Goal: Transaction & Acquisition: Book appointment/travel/reservation

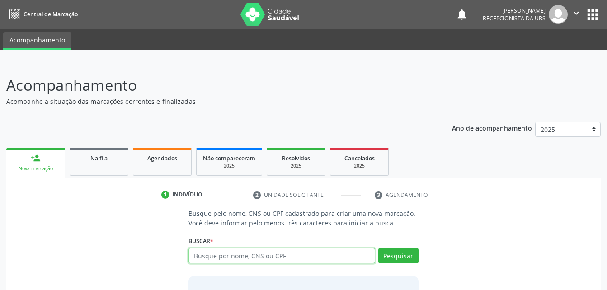
scroll to position [71, 0]
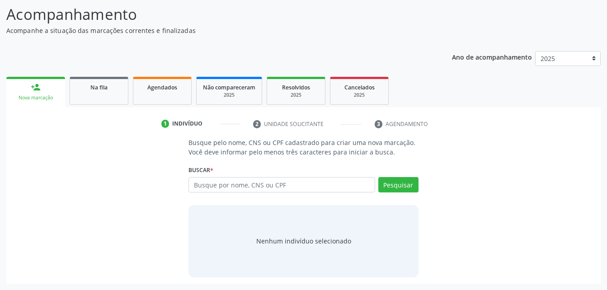
drag, startPoint x: 160, startPoint y: 97, endPoint x: 187, endPoint y: 102, distance: 27.7
click at [160, 97] on link "Agendados" at bounding box center [162, 91] width 59 height 28
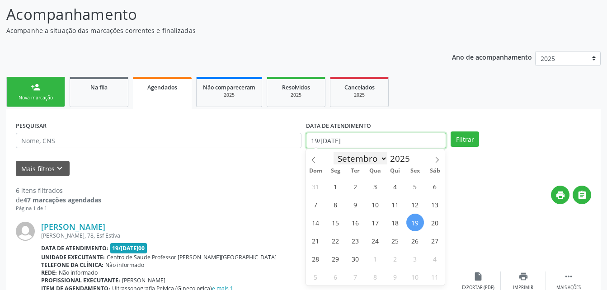
click at [354, 143] on input "19/[DATE]" at bounding box center [376, 140] width 141 height 15
click at [397, 220] on span "18" at bounding box center [396, 223] width 18 height 18
type input "18/[DATE]"
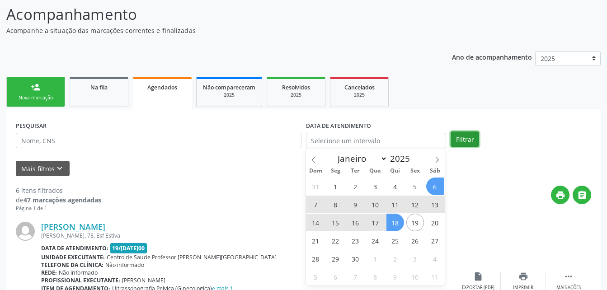
click at [465, 138] on button "Filtrar" at bounding box center [465, 139] width 28 height 15
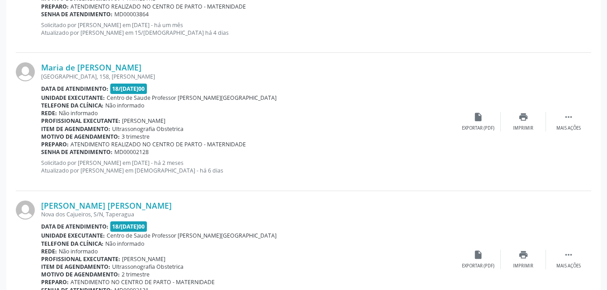
scroll to position [2098, 0]
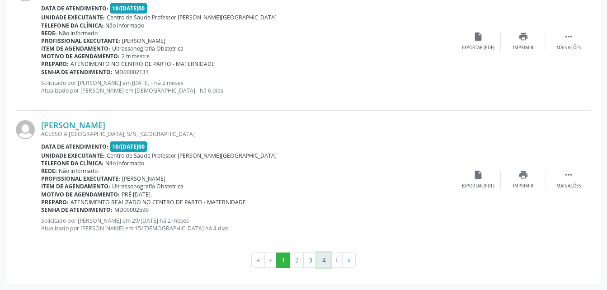
click at [321, 261] on button "4" at bounding box center [324, 260] width 14 height 15
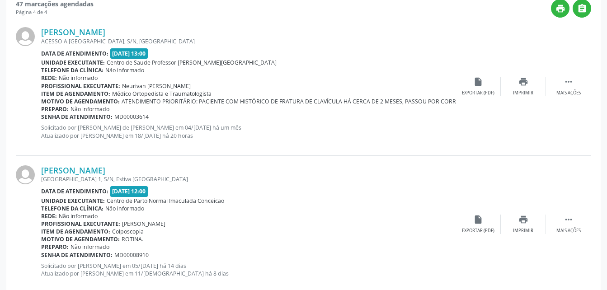
scroll to position [303, 0]
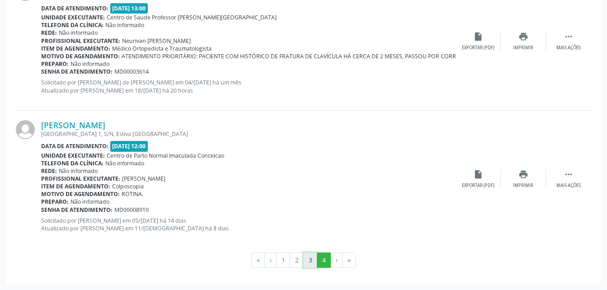
click at [311, 265] on button "3" at bounding box center [310, 260] width 14 height 15
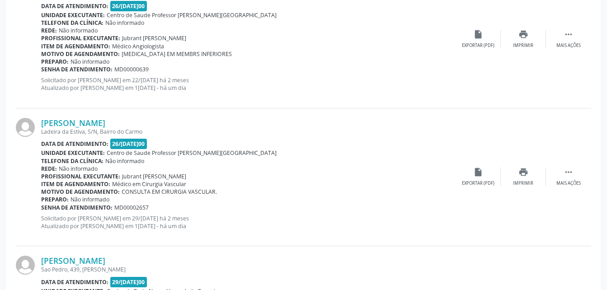
scroll to position [1917, 0]
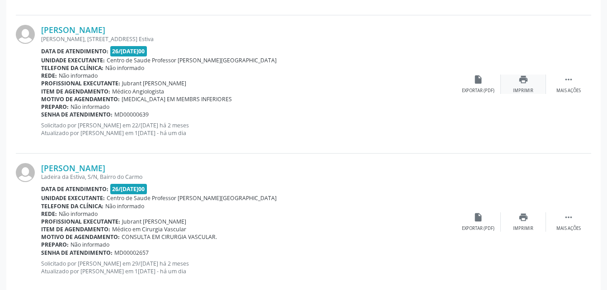
click at [526, 81] on icon "print" at bounding box center [524, 80] width 10 height 10
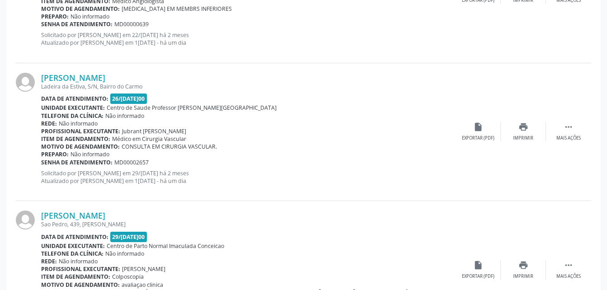
scroll to position [2098, 0]
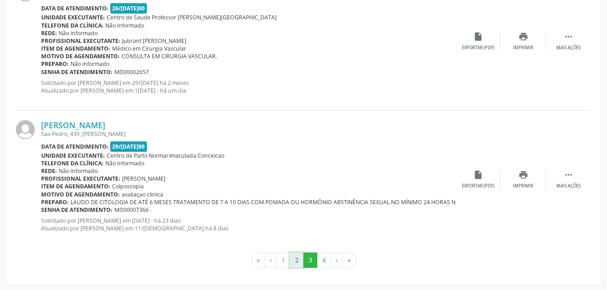
click at [300, 258] on button "2" at bounding box center [297, 260] width 14 height 15
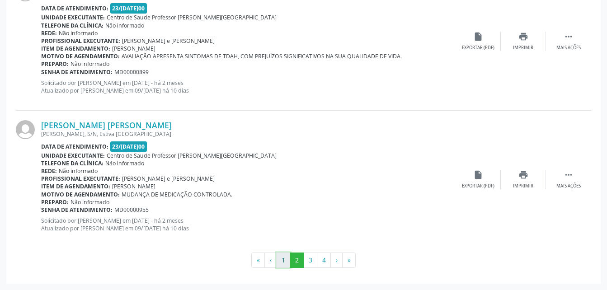
click at [284, 258] on button "1" at bounding box center [283, 260] width 14 height 15
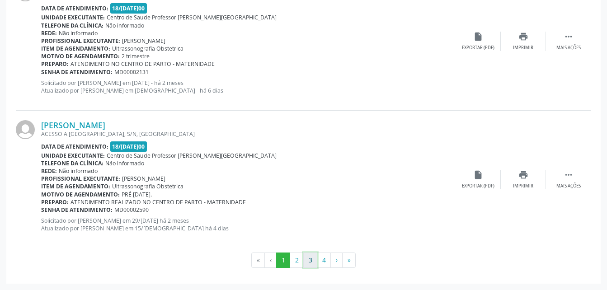
click at [312, 261] on button "3" at bounding box center [310, 260] width 14 height 15
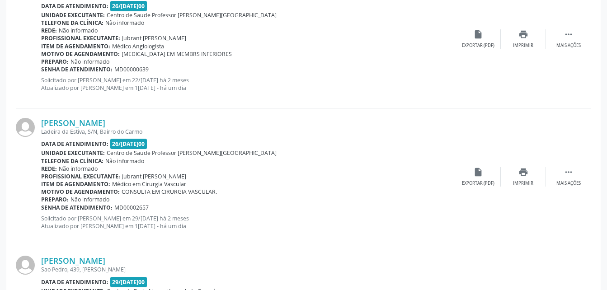
scroll to position [1917, 0]
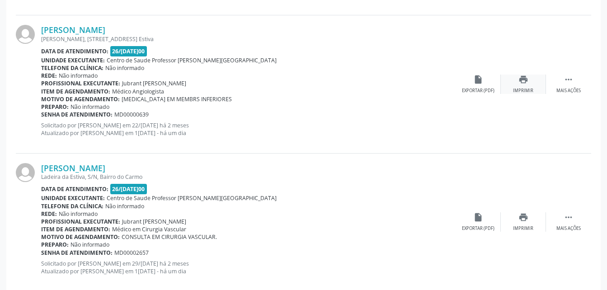
click at [522, 79] on icon "print" at bounding box center [524, 80] width 10 height 10
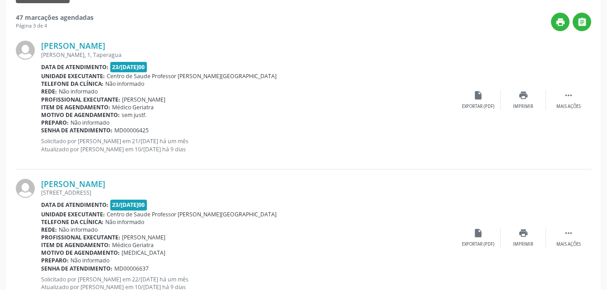
scroll to position [0, 0]
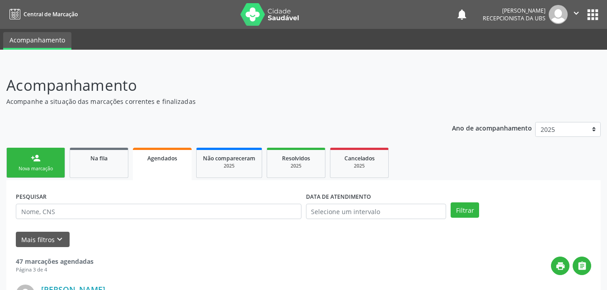
click at [48, 171] on div "Nova marcação" at bounding box center [35, 168] width 45 height 7
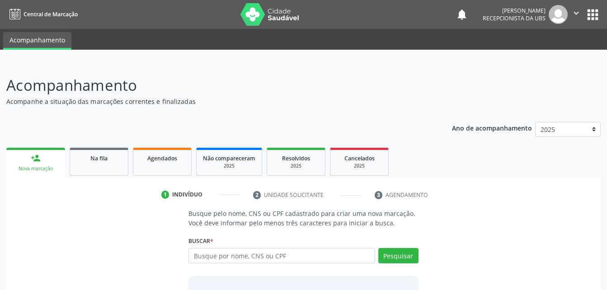
scroll to position [45, 0]
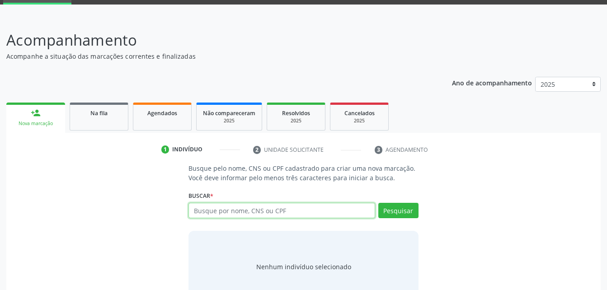
click at [225, 211] on input "text" at bounding box center [282, 210] width 186 height 15
type input "709203243863534"
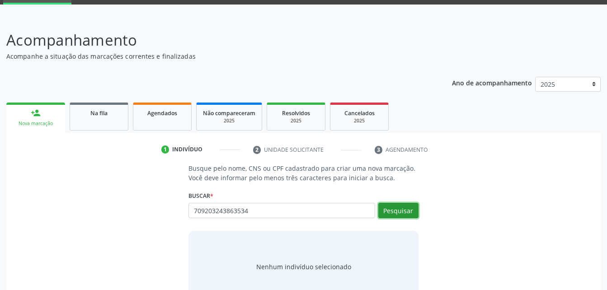
click at [401, 213] on button "Pesquisar" at bounding box center [398, 210] width 40 height 15
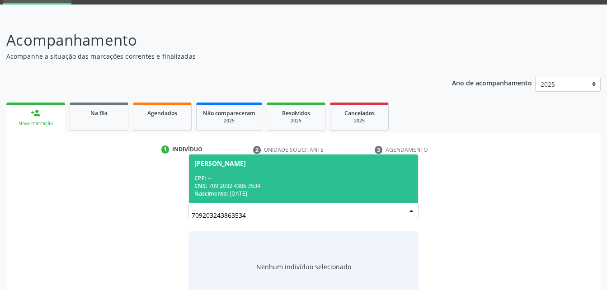
click at [355, 177] on div "CPF: --" at bounding box center [303, 179] width 218 height 8
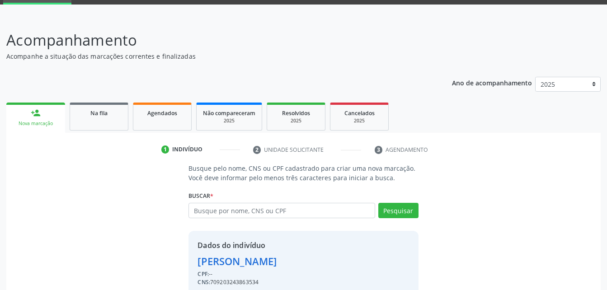
scroll to position [85, 0]
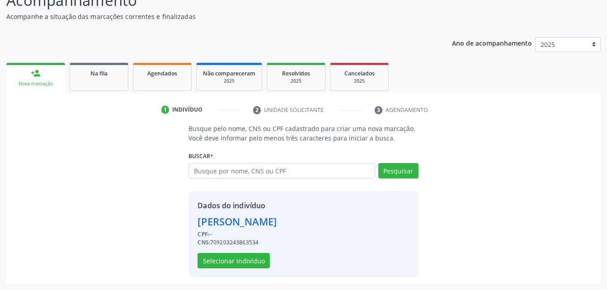
click at [277, 241] on div "CNS: 709203243863534" at bounding box center [237, 243] width 79 height 8
click at [247, 261] on button "Selecionar indivíduo" at bounding box center [234, 260] width 72 height 15
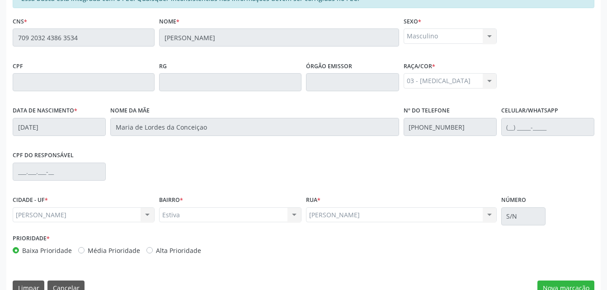
scroll to position [239, 0]
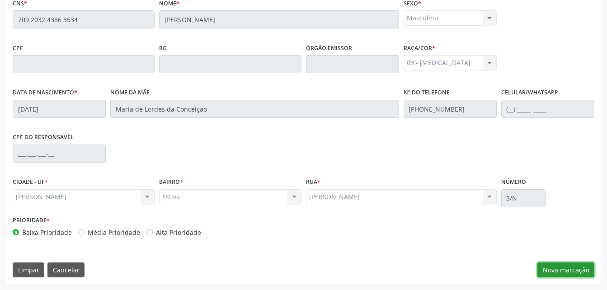
click at [542, 264] on button "Nova marcação" at bounding box center [566, 270] width 57 height 15
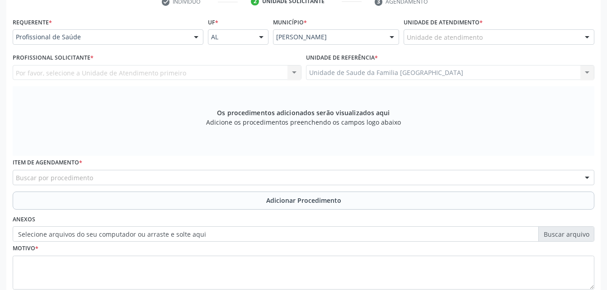
scroll to position [148, 0]
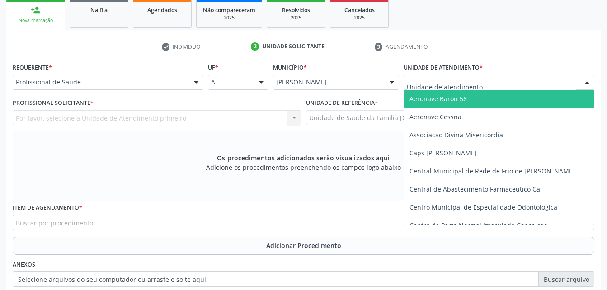
click at [453, 76] on div at bounding box center [499, 82] width 191 height 15
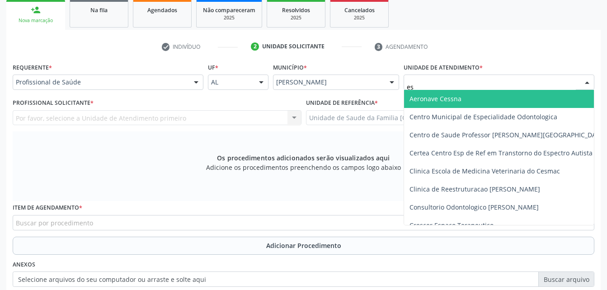
type input "est"
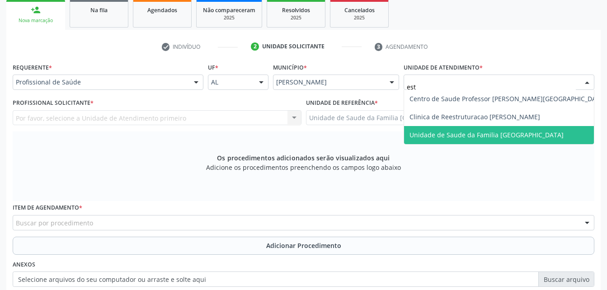
click at [461, 131] on span "Unidade de Saude da Familia [GEOGRAPHIC_DATA]" at bounding box center [487, 135] width 154 height 9
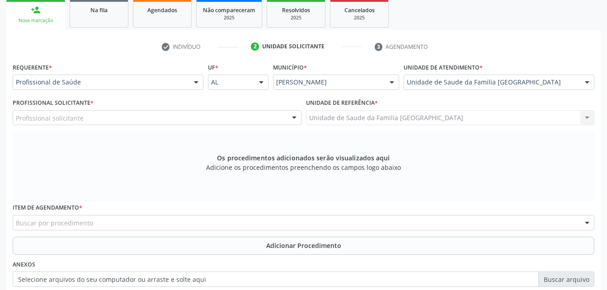
click at [231, 120] on div "Profissional solicitante" at bounding box center [157, 117] width 289 height 15
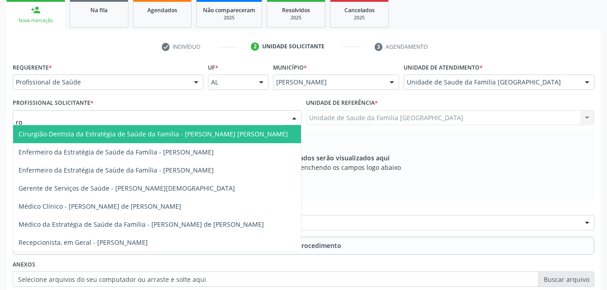
type input "rod"
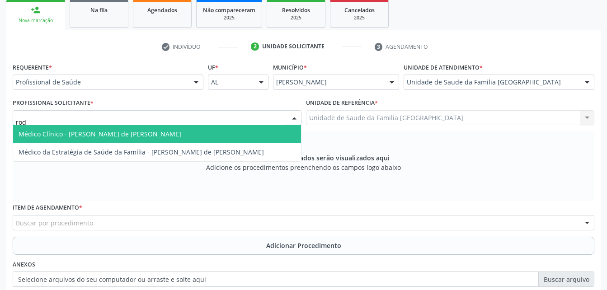
click at [236, 129] on span "Médico Clínico - [PERSON_NAME] de [PERSON_NAME]" at bounding box center [157, 134] width 288 height 18
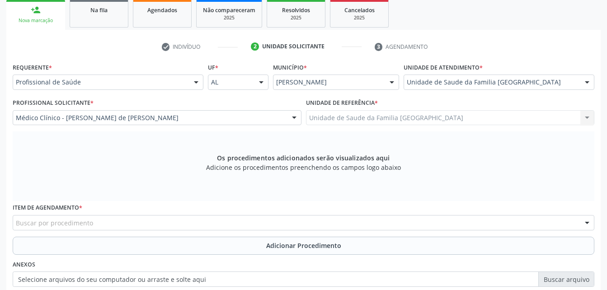
scroll to position [194, 0]
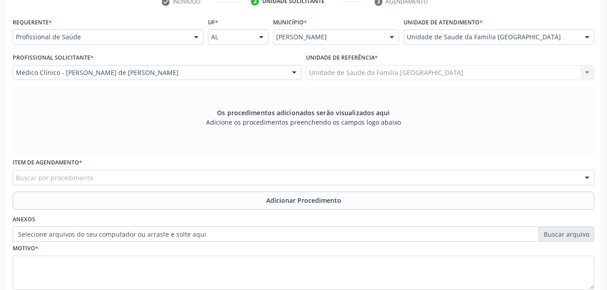
click at [205, 174] on div "Buscar por procedimento" at bounding box center [304, 177] width 582 height 15
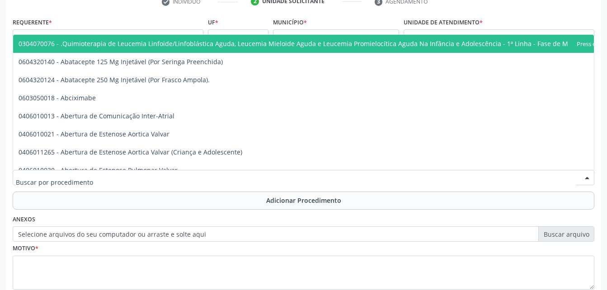
click at [205, 178] on input "text" at bounding box center [296, 182] width 560 height 18
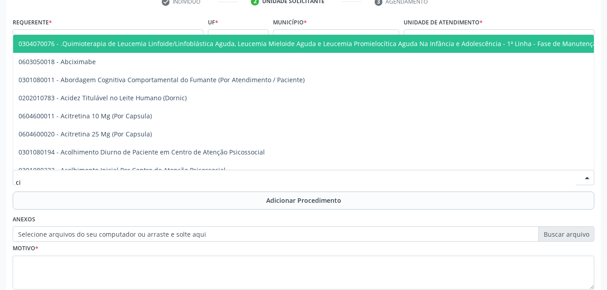
type input "c"
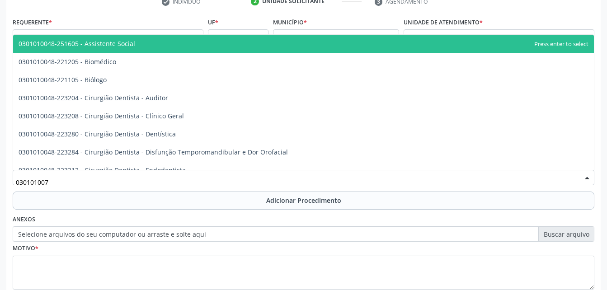
type input "0301010072"
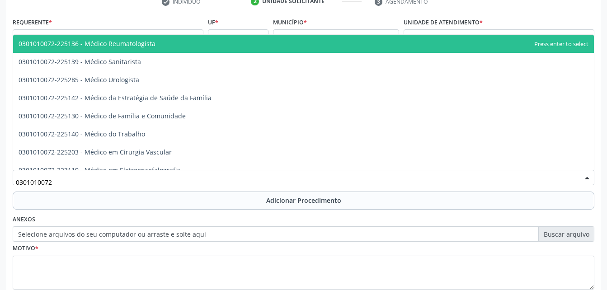
scroll to position [1040, 0]
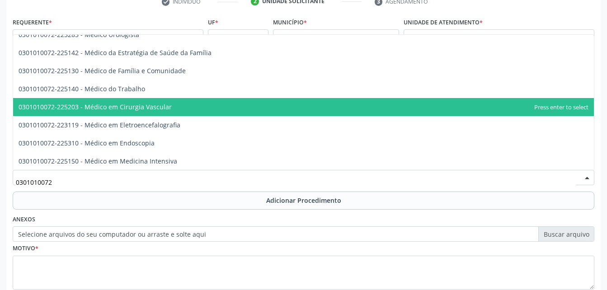
click at [194, 115] on span "0301010072-225203 - Médico em Cirurgia Vascular" at bounding box center [303, 107] width 581 height 18
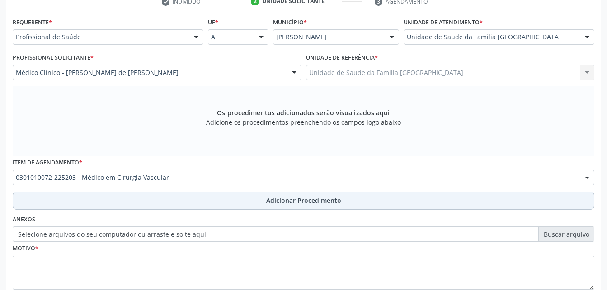
click at [247, 199] on button "Adicionar Procedimento" at bounding box center [304, 201] width 582 height 18
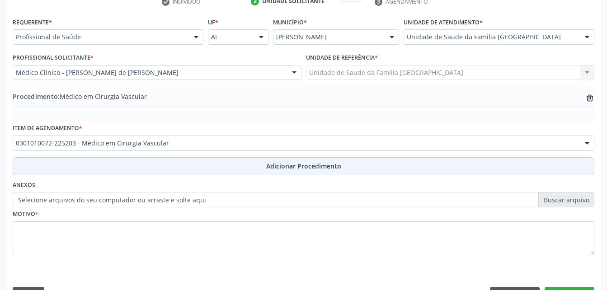
scroll to position [218, 0]
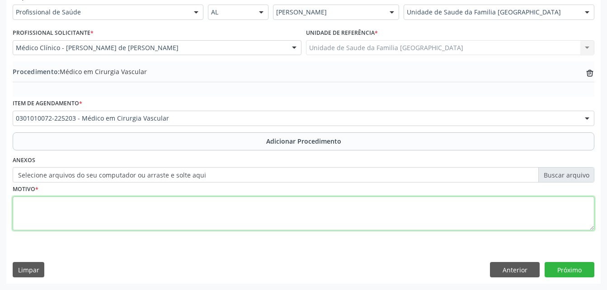
click at [233, 214] on textarea at bounding box center [304, 214] width 582 height 34
click at [48, 205] on textarea "[MEDICAL_DATA] nao classificado em outra parte" at bounding box center [304, 214] width 582 height 34
type textarea "[MEDICAL_DATA] não classificado em outra parte"
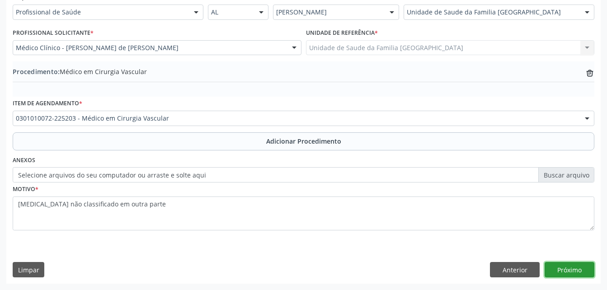
click at [583, 265] on button "Próximo" at bounding box center [570, 269] width 50 height 15
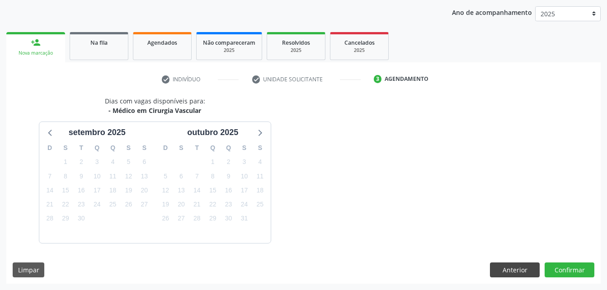
scroll to position [142, 0]
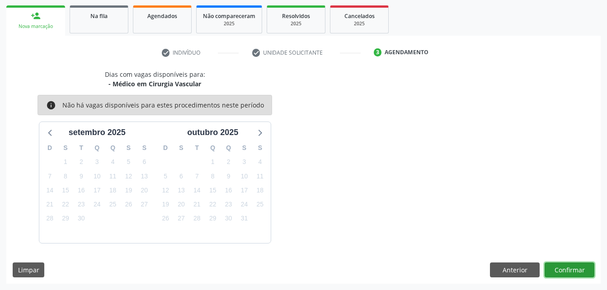
click at [580, 269] on button "Confirmar" at bounding box center [570, 270] width 50 height 15
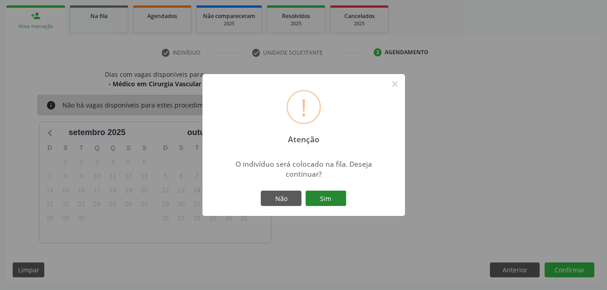
click at [335, 201] on button "Sim" at bounding box center [326, 198] width 41 height 15
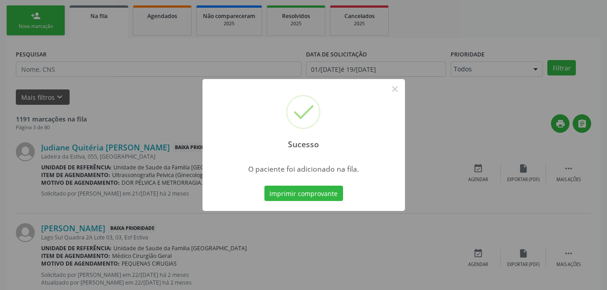
scroll to position [21, 0]
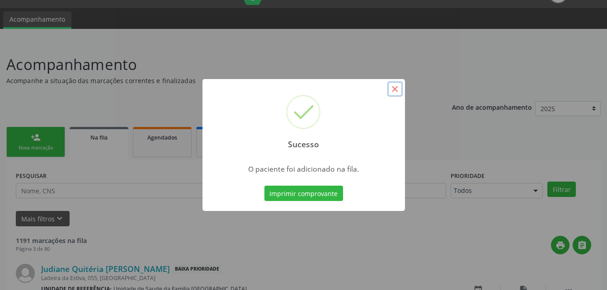
click at [399, 90] on button "×" at bounding box center [394, 88] width 15 height 15
